Goal: Task Accomplishment & Management: Manage account settings

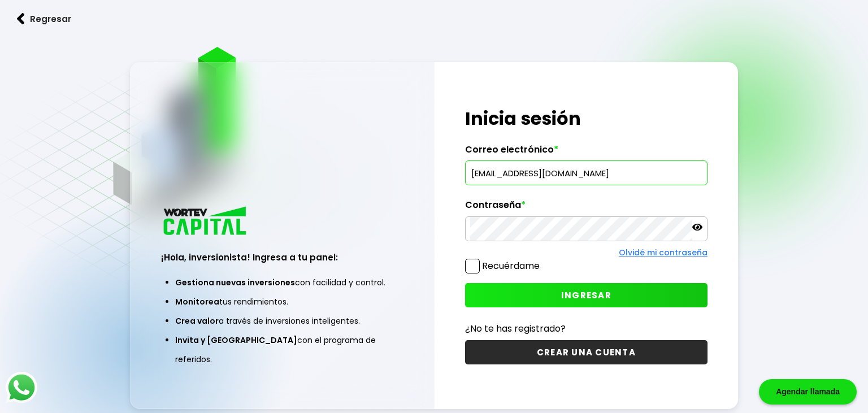
type input "[EMAIL_ADDRESS][DOMAIN_NAME]"
click at [579, 295] on span "INGRESAR" at bounding box center [586, 295] width 50 height 12
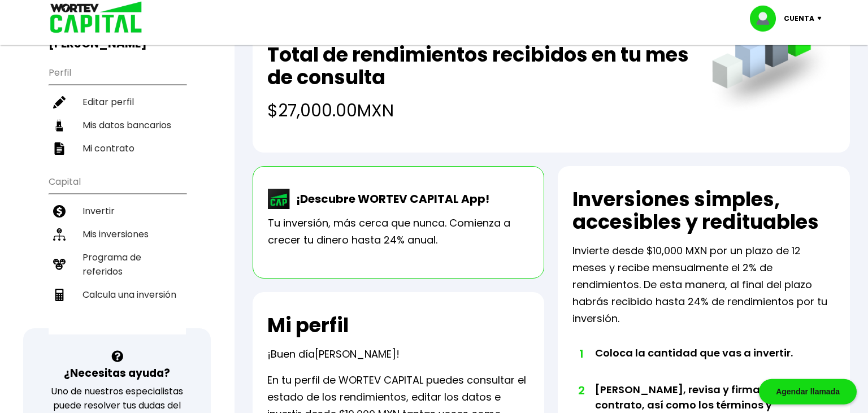
scroll to position [59, 0]
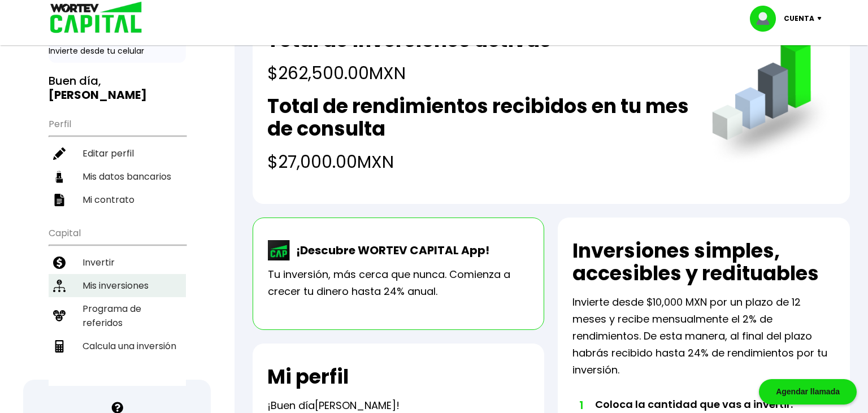
click at [119, 274] on li "Mis inversiones" at bounding box center [117, 285] width 137 height 23
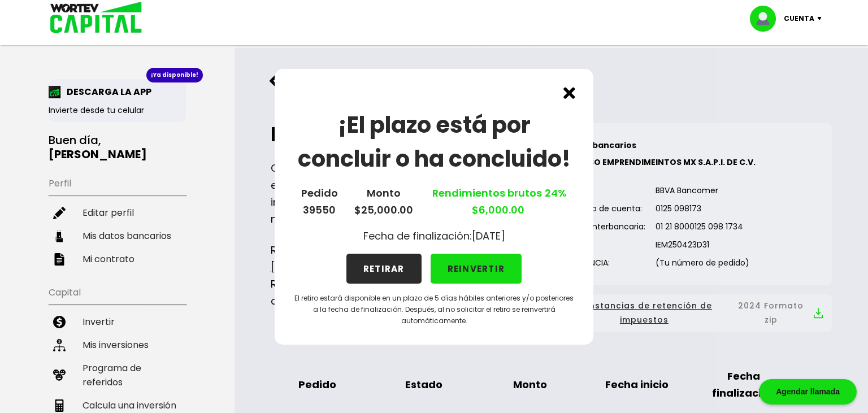
click at [376, 266] on button "RETIRAR" at bounding box center [383, 269] width 75 height 30
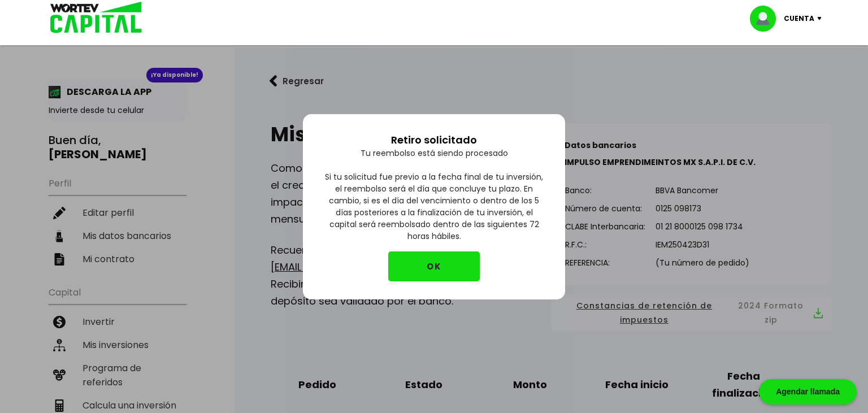
click at [444, 262] on button "OK" at bounding box center [434, 266] width 92 height 30
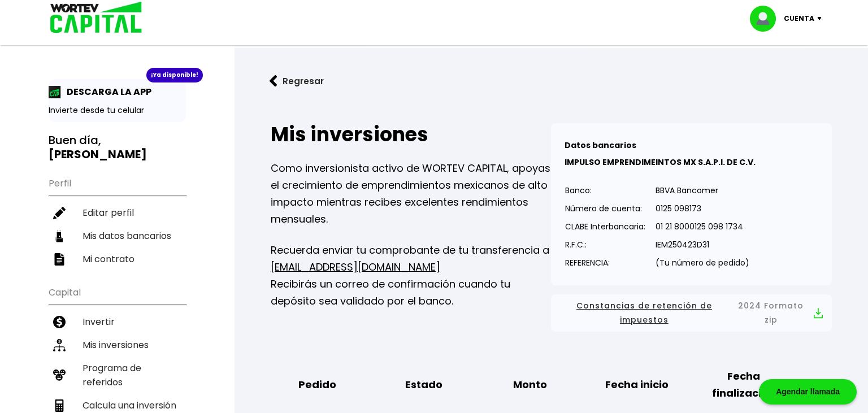
click at [815, 16] on div "Cuenta" at bounding box center [790, 19] width 80 height 26
click at [783, 74] on li "Cerrar sesión" at bounding box center [787, 75] width 90 height 23
